Goal: Information Seeking & Learning: Learn about a topic

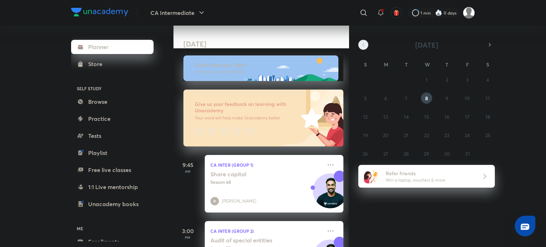
click at [359, 44] on button "button" at bounding box center [363, 45] width 10 height 10
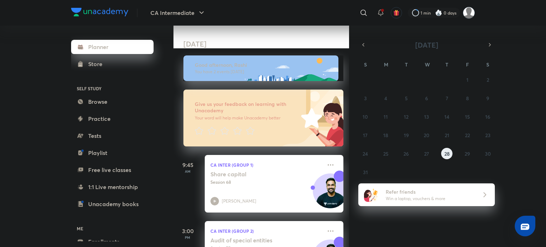
click at [445, 153] on abbr "28" at bounding box center [446, 153] width 5 height 7
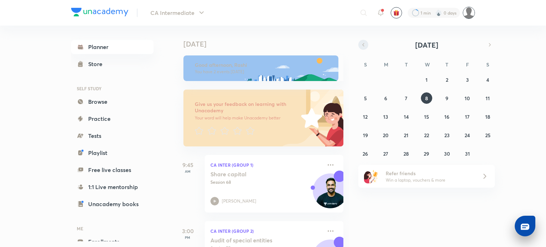
click at [364, 47] on icon "button" at bounding box center [363, 45] width 6 height 6
click at [385, 153] on abbr "25" at bounding box center [385, 153] width 5 height 7
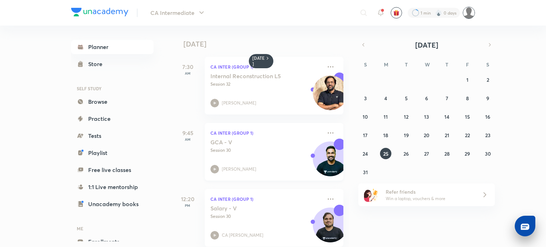
click at [232, 149] on p "Session 30" at bounding box center [266, 150] width 112 height 6
